Goal: Information Seeking & Learning: Learn about a topic

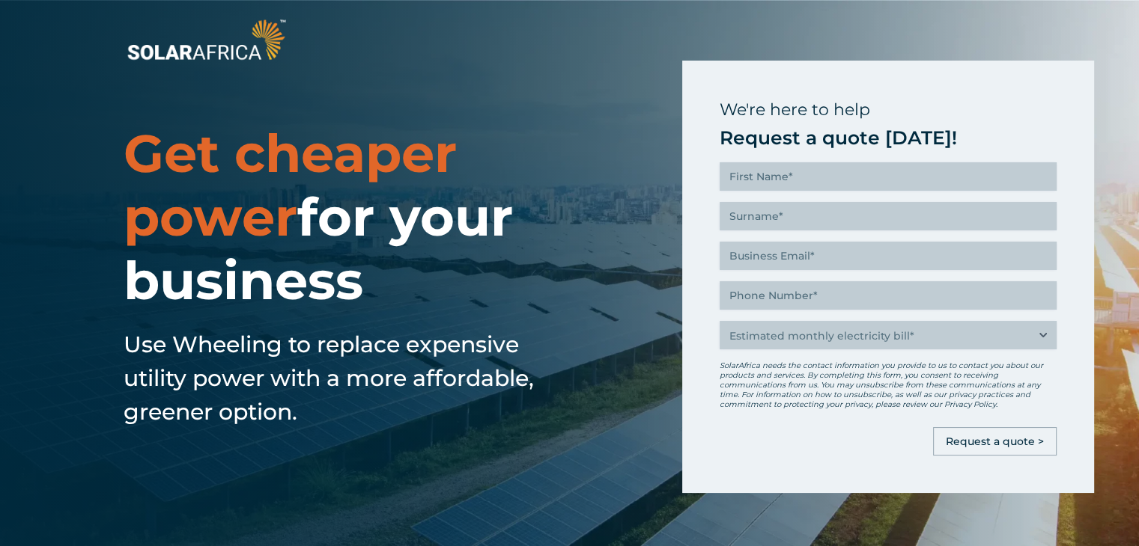
click at [482, 52] on div at bounding box center [569, 39] width 1139 height 79
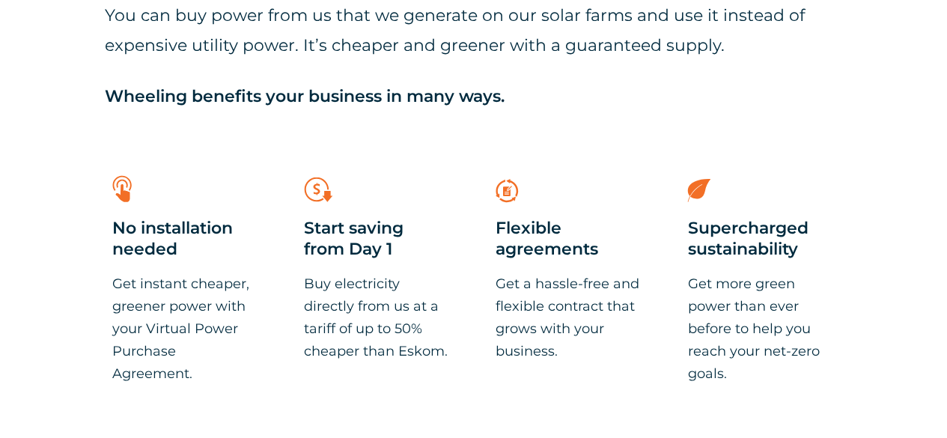
scroll to position [674, 0]
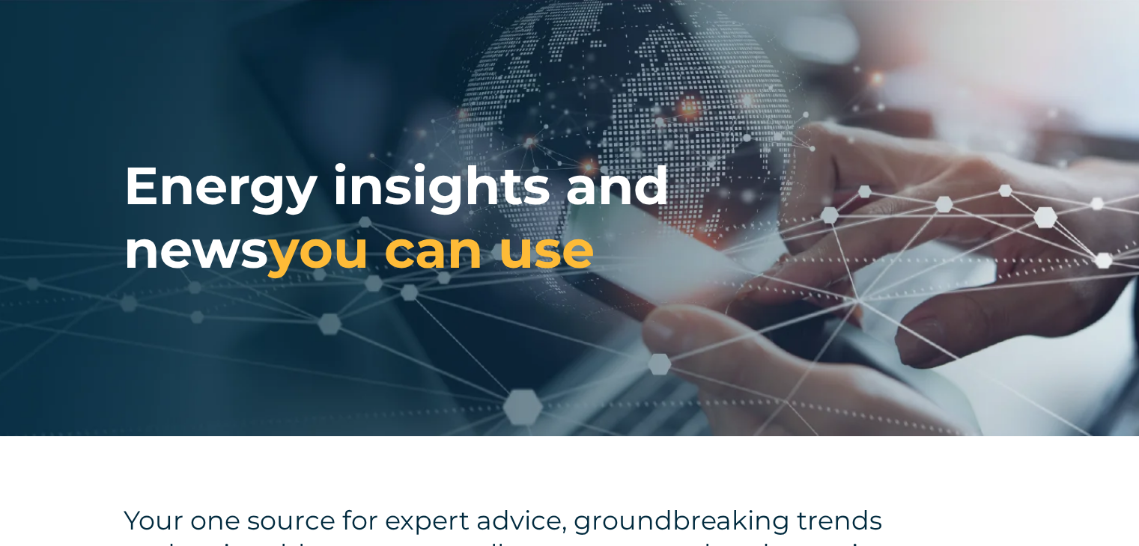
scroll to position [1, 0]
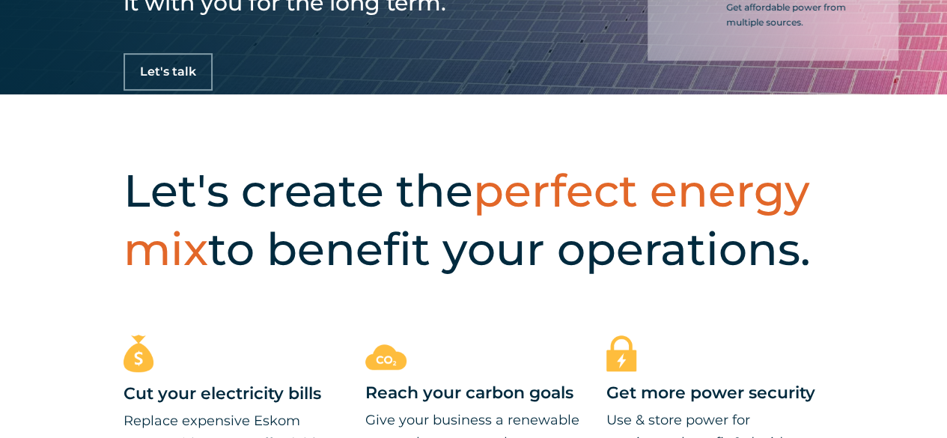
scroll to position [374, 0]
